Goal: Transaction & Acquisition: Register for event/course

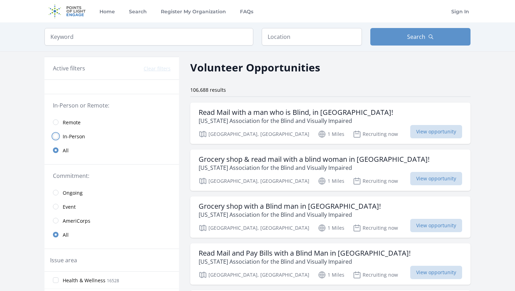
click at [57, 138] on input "radio" at bounding box center [56, 136] width 6 height 6
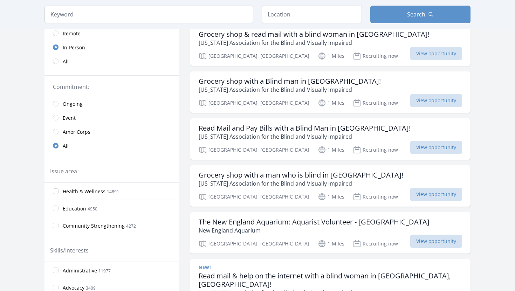
scroll to position [127, 0]
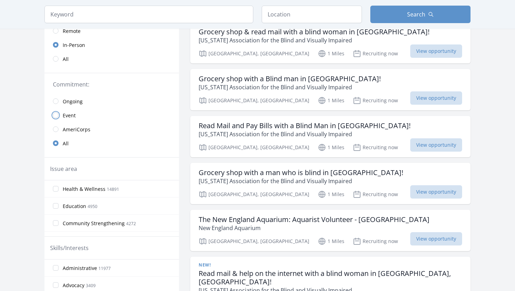
click at [55, 116] on input "radio" at bounding box center [56, 115] width 6 height 6
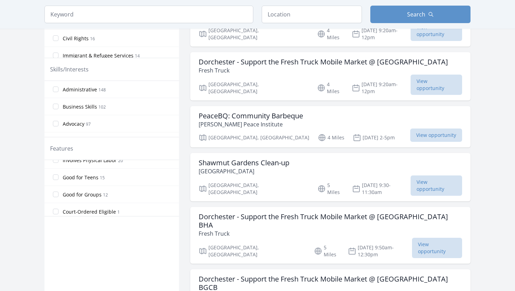
scroll to position [149, 0]
click at [55, 173] on input "Good for Teens 15" at bounding box center [56, 173] width 6 height 6
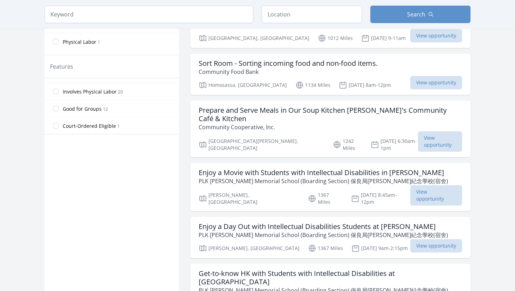
scroll to position [350, 0]
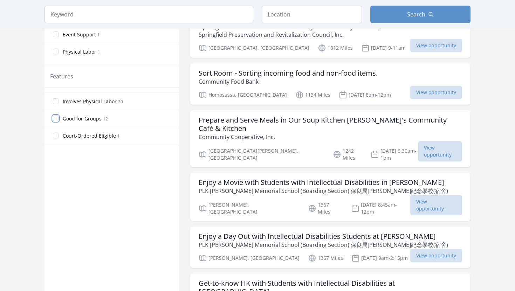
click at [56, 118] on input "Good for Groups 12" at bounding box center [56, 119] width 6 height 6
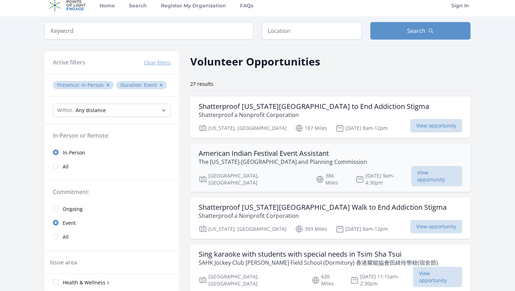
scroll to position [0, 0]
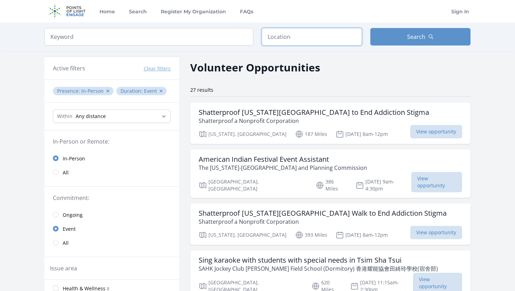
click at [282, 37] on input "text" at bounding box center [311, 37] width 100 height 18
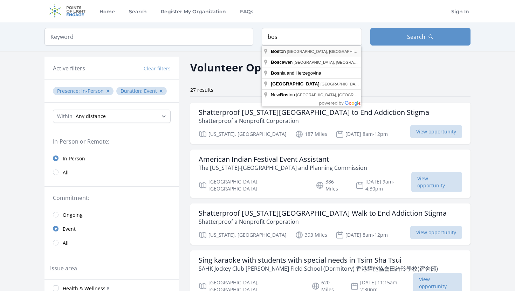
type input "Boston, MA, USA"
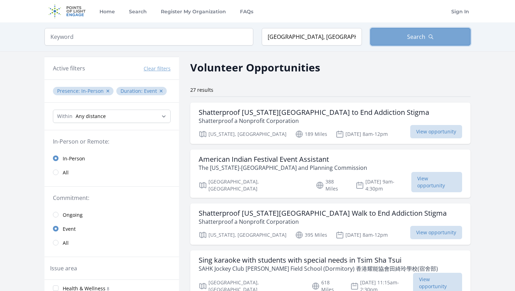
click at [422, 36] on span "Search" at bounding box center [416, 37] width 18 height 8
click at [414, 37] on span "Search" at bounding box center [416, 37] width 18 height 8
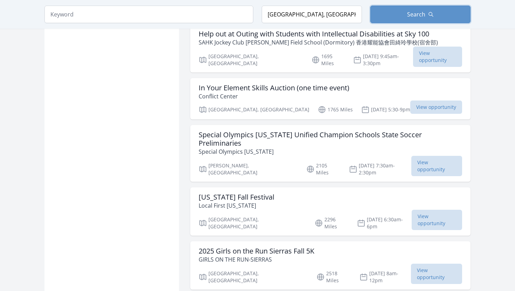
scroll to position [1198, 0]
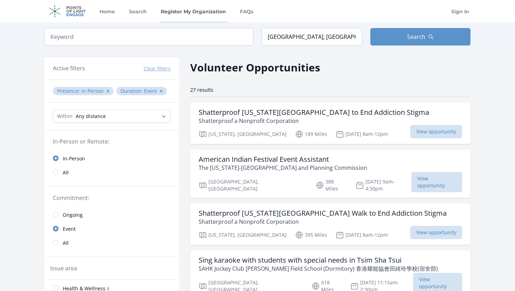
click at [181, 13] on link "Register My Organization" at bounding box center [193, 11] width 68 height 22
